Goal: Task Accomplishment & Management: Manage account settings

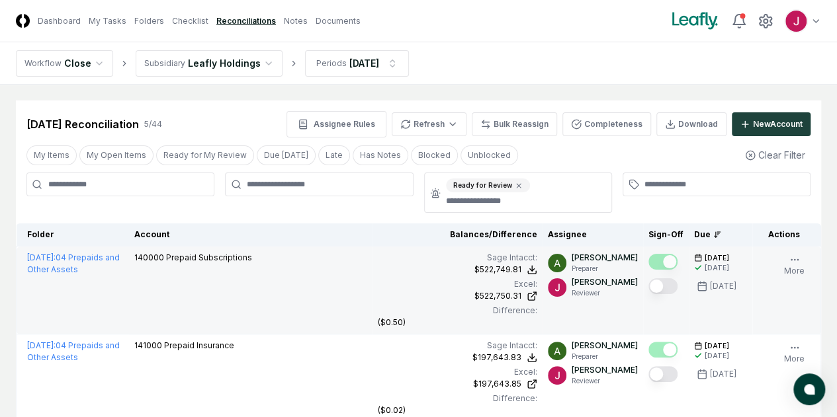
click at [648, 281] on button "Mark complete" at bounding box center [662, 287] width 29 height 16
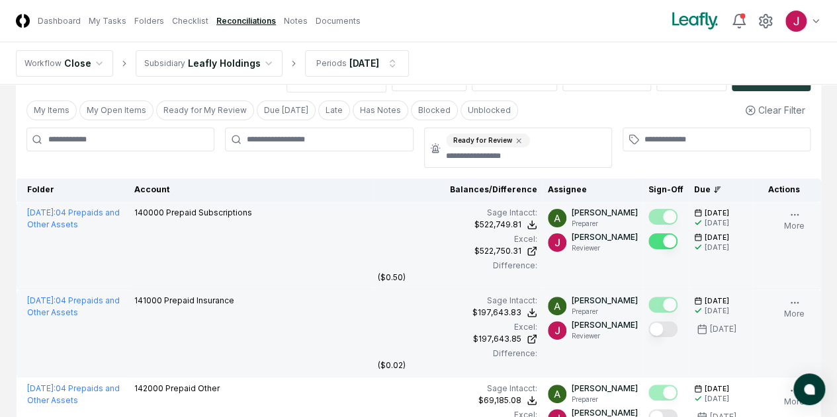
scroll to position [66, 0]
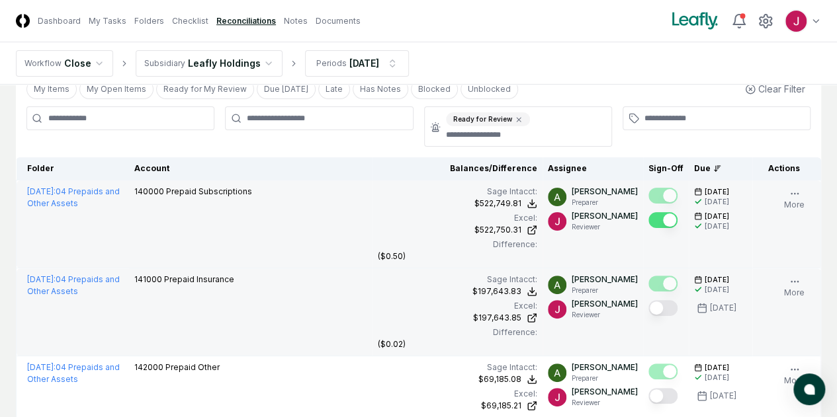
click at [648, 305] on button "Mark complete" at bounding box center [662, 308] width 29 height 16
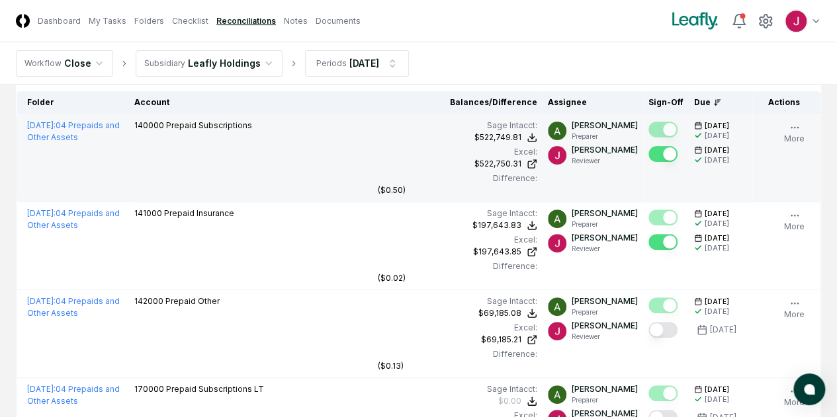
click at [648, 237] on button "Mark complete" at bounding box center [662, 242] width 29 height 16
click at [648, 148] on button "Mark complete" at bounding box center [662, 154] width 29 height 16
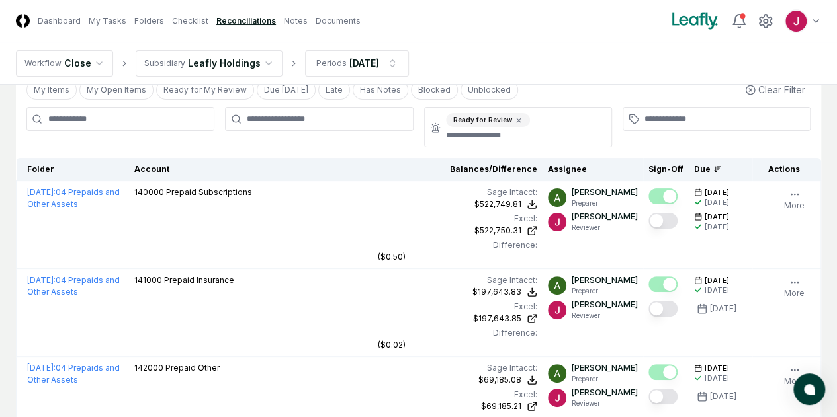
scroll to position [0, 0]
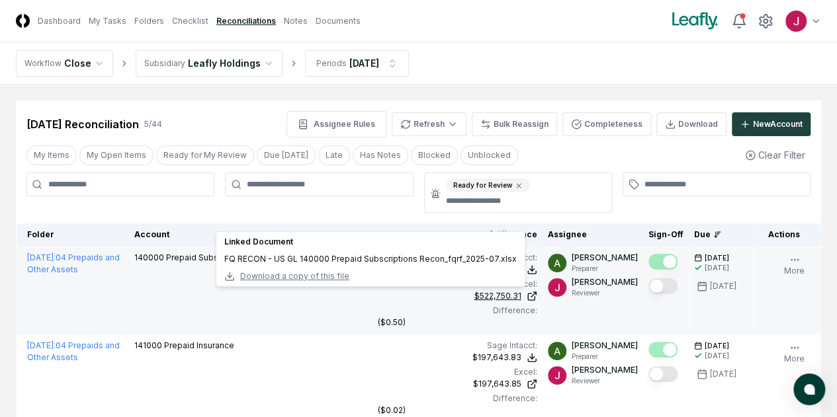
click at [474, 290] on div "$522,750.31" at bounding box center [497, 296] width 47 height 12
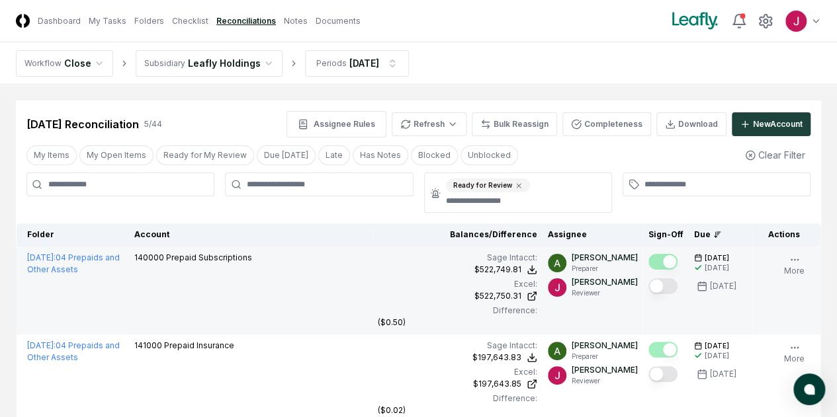
click at [648, 285] on button "Mark complete" at bounding box center [662, 287] width 29 height 16
click at [648, 377] on button "Mark complete" at bounding box center [662, 375] width 29 height 16
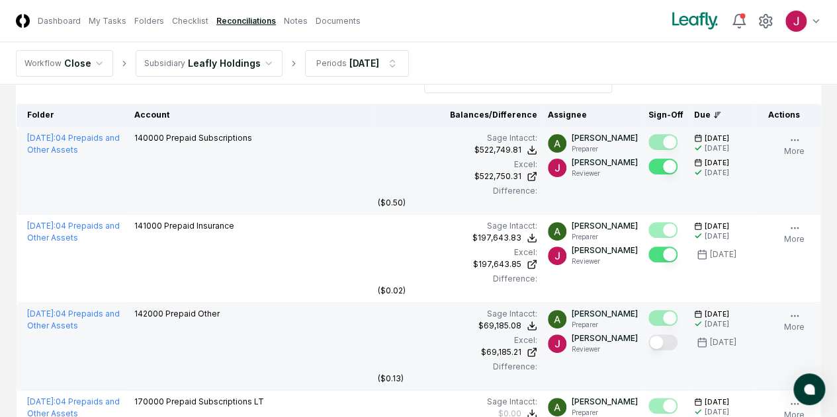
scroll to position [132, 0]
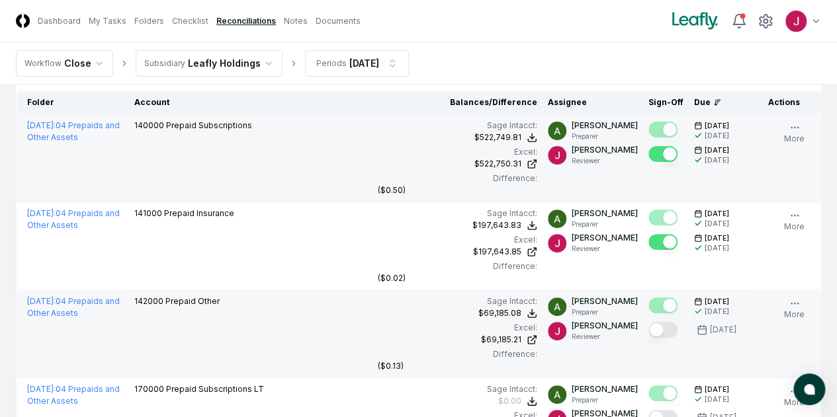
click at [648, 328] on button "Mark complete" at bounding box center [662, 330] width 29 height 16
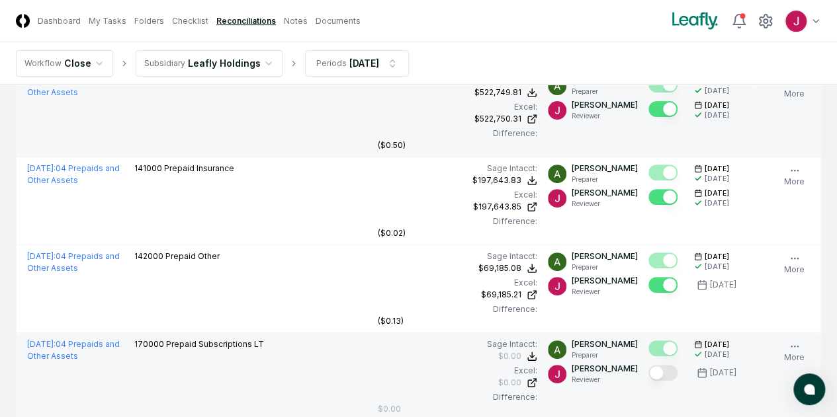
scroll to position [198, 0]
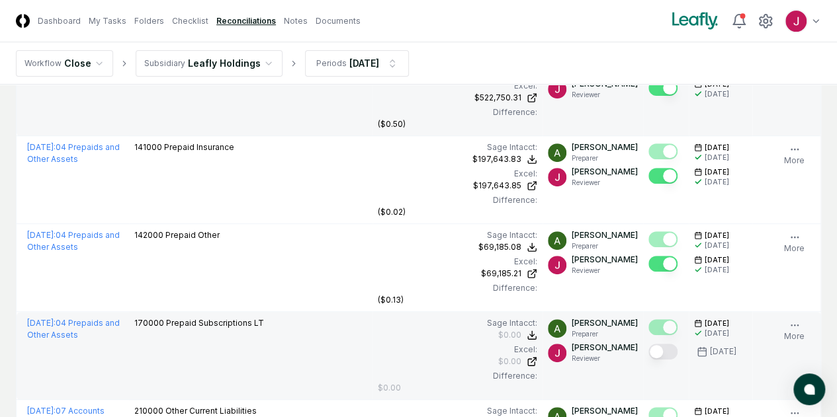
click at [648, 355] on button "Mark complete" at bounding box center [662, 352] width 29 height 16
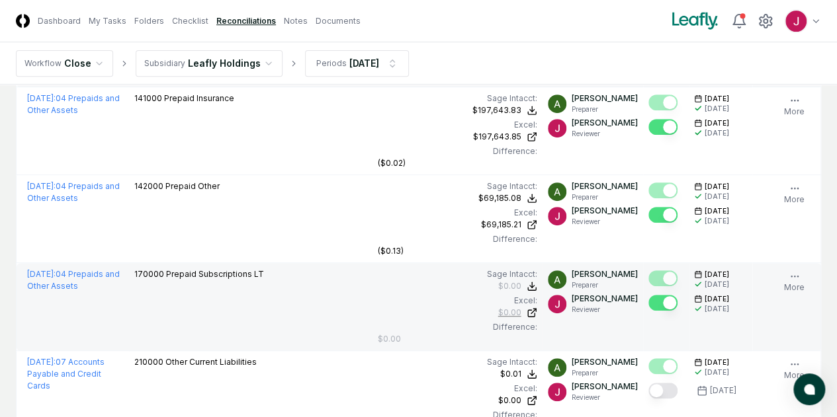
scroll to position [265, 0]
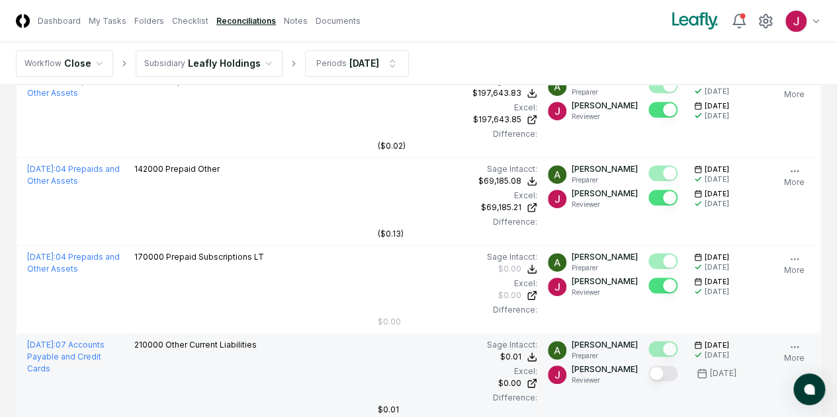
click at [648, 372] on button "Mark complete" at bounding box center [662, 374] width 29 height 16
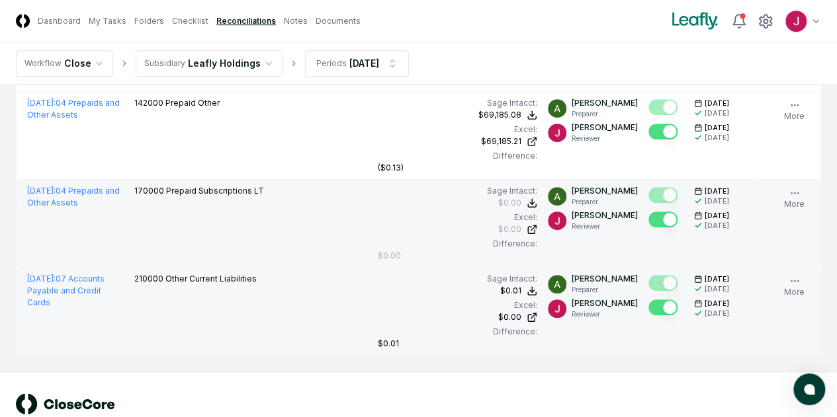
scroll to position [362, 0]
